Goal: Information Seeking & Learning: Learn about a topic

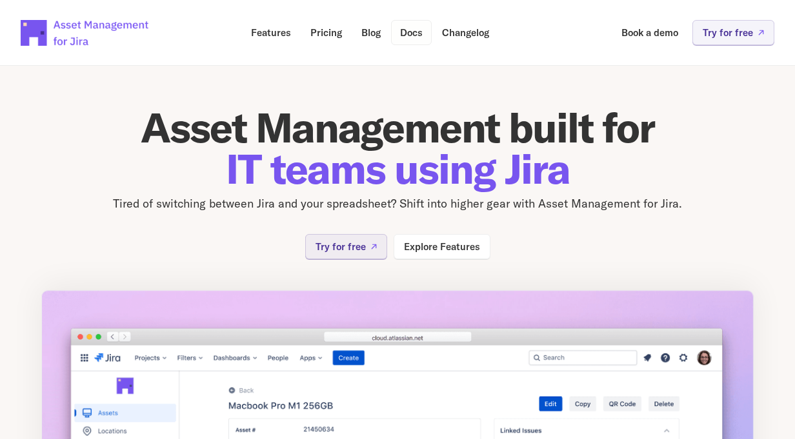
click at [416, 32] on p "Docs" at bounding box center [411, 33] width 23 height 10
click at [402, 33] on p "Docs" at bounding box center [411, 33] width 23 height 10
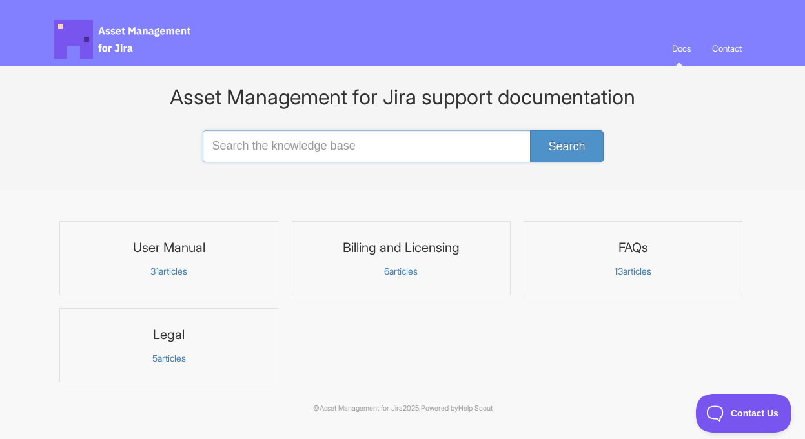
click at [374, 140] on input "Search the knowledge base" at bounding box center [403, 146] width 400 height 32
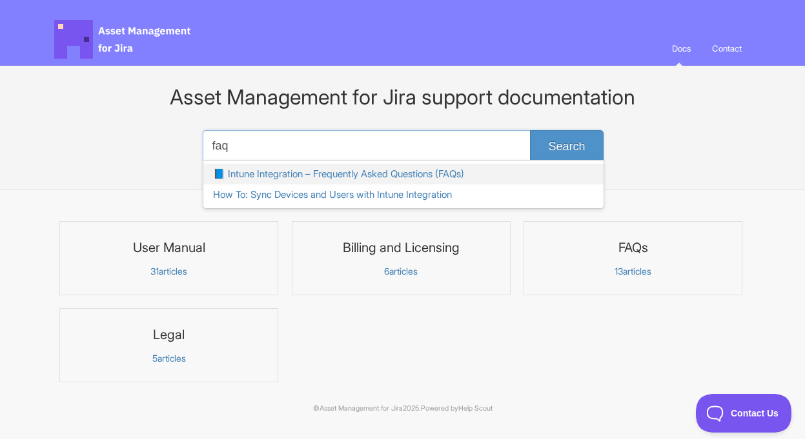
type input "faq"
click at [336, 171] on link "📘 Intune Integration – Frequently Asked Questions (FAQs)" at bounding box center [403, 174] width 400 height 21
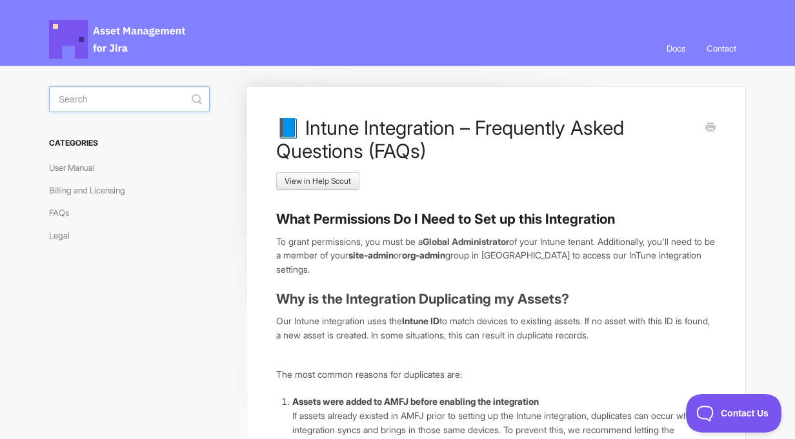
click at [81, 103] on input "Search" at bounding box center [129, 99] width 161 height 26
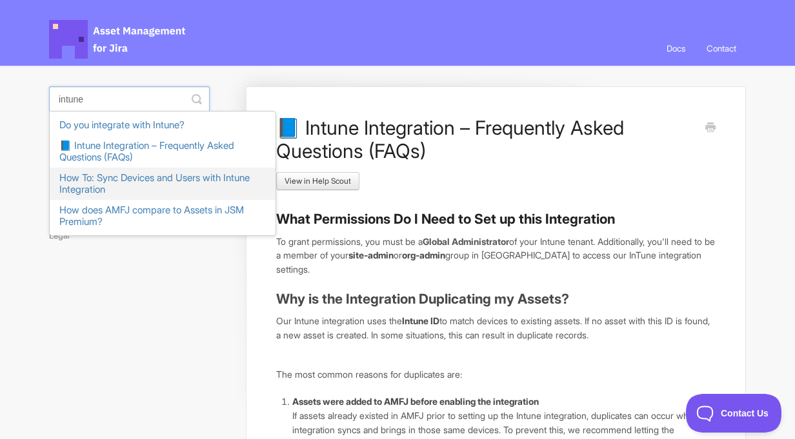
type input "intune"
click at [91, 178] on link "How To: Sync Devices and Users with Intune Integration" at bounding box center [163, 184] width 226 height 32
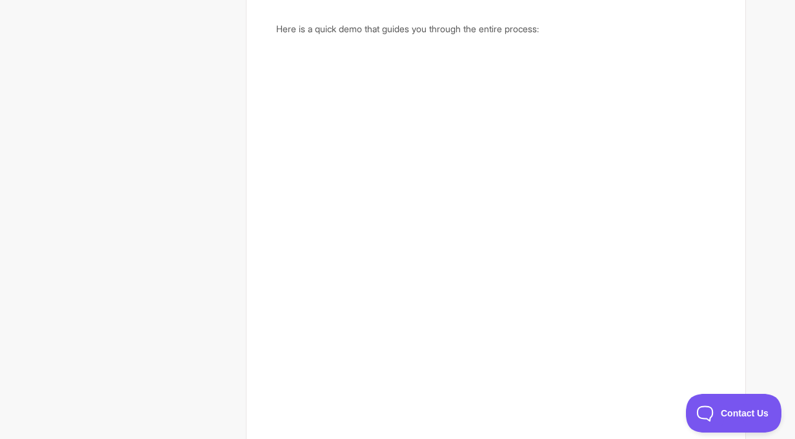
scroll to position [661, 0]
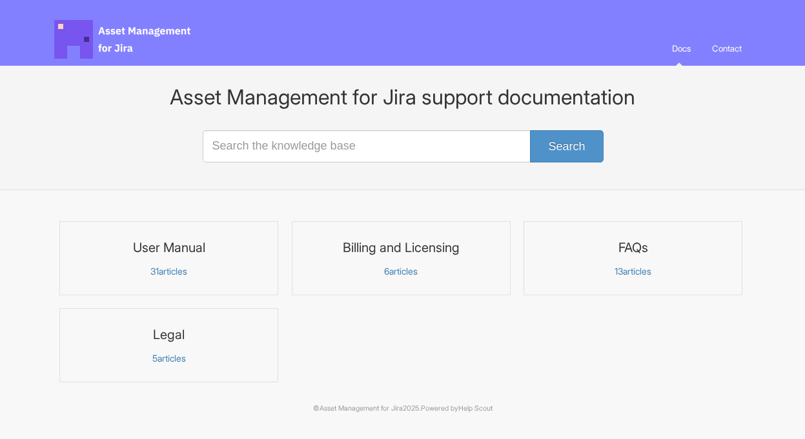
click at [640, 258] on link "FAQs 13 articles" at bounding box center [632, 258] width 219 height 74
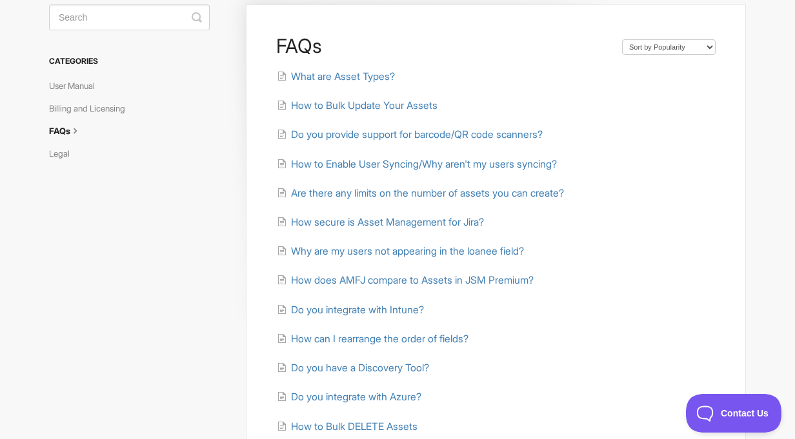
scroll to position [137, 0]
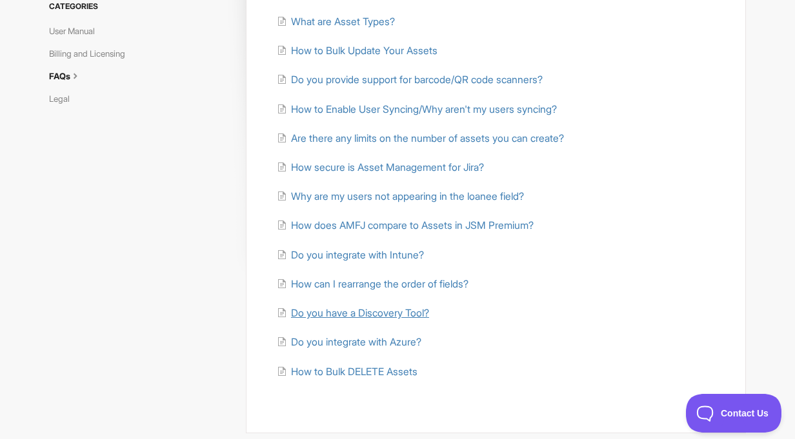
click at [362, 312] on span "Do you have a Discovery Tool?" at bounding box center [360, 313] width 138 height 12
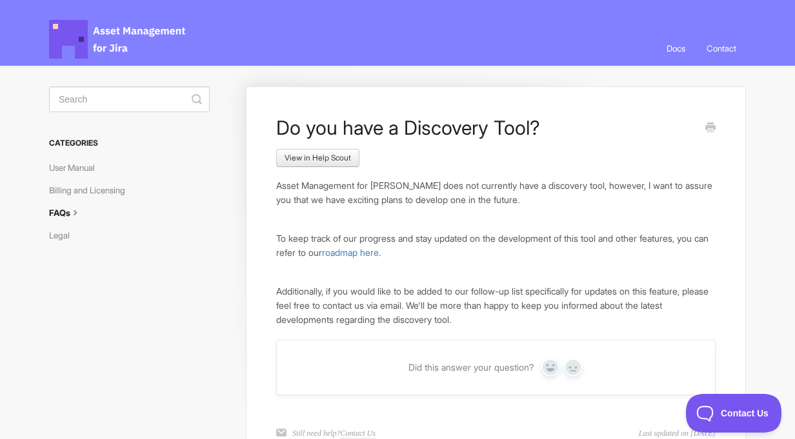
click at [676, 46] on link "Docs" at bounding box center [676, 48] width 38 height 35
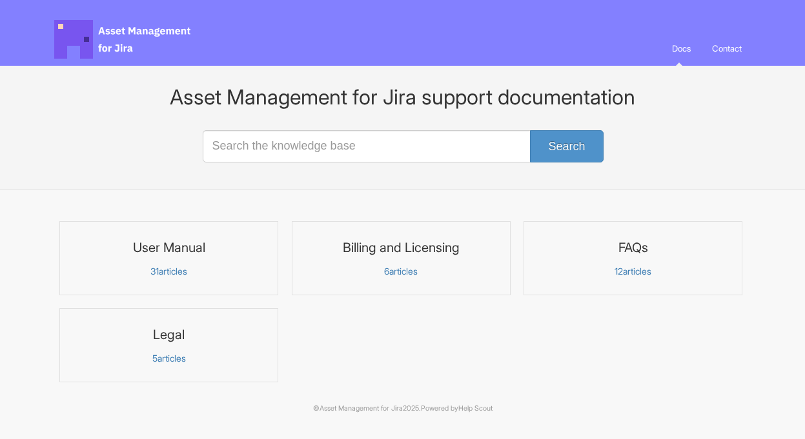
click at [640, 270] on p "12 articles" at bounding box center [633, 272] width 202 height 12
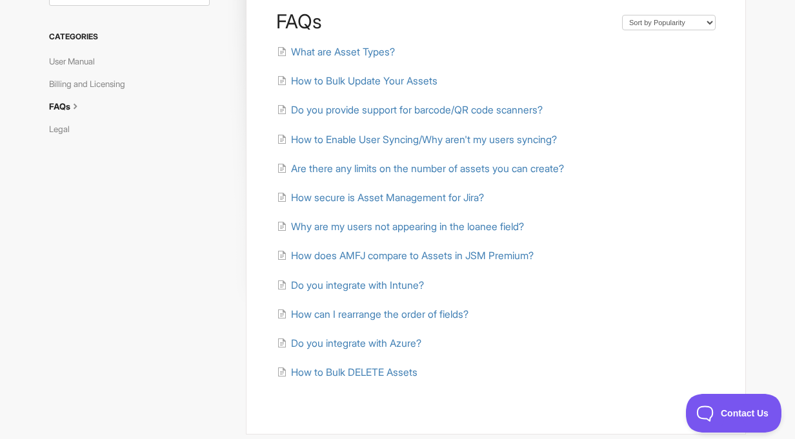
scroll to position [106, 0]
click at [387, 343] on span "Do you integrate with Azure?" at bounding box center [356, 344] width 130 height 12
click at [376, 313] on span "How can I rearrange the order of fields?" at bounding box center [379, 315] width 177 height 12
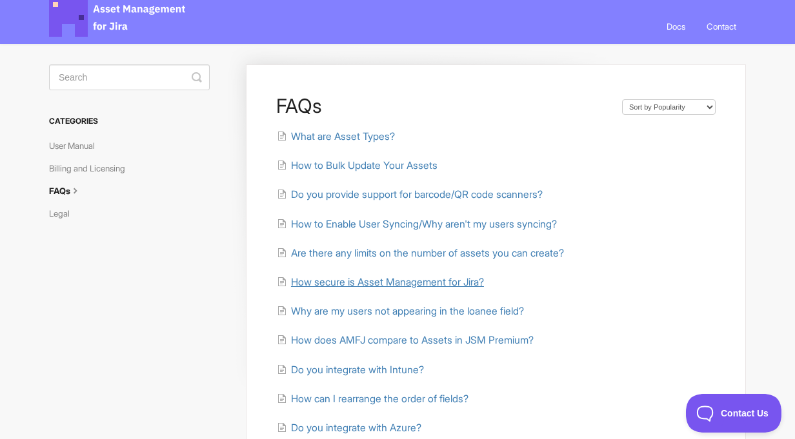
scroll to position [19, 0]
